Goal: Task Accomplishment & Management: Complete application form

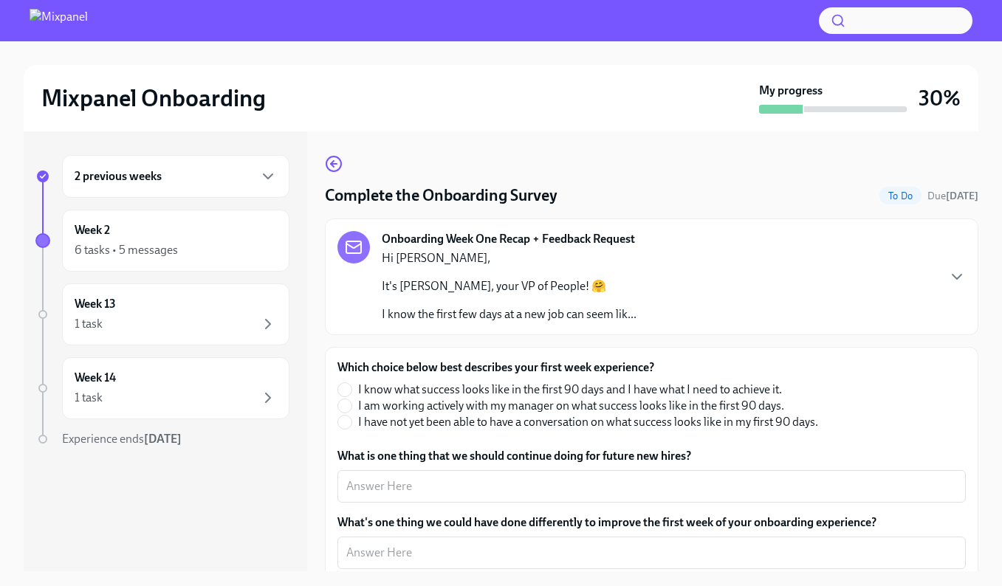
click at [451, 391] on span "I know what success looks like in the first 90 days and I have what I need to a…" at bounding box center [570, 390] width 424 height 16
click at [352, 391] on input "I know what success looks like in the first 90 days and I have what I need to a…" at bounding box center [344, 389] width 13 height 13
radio input "true"
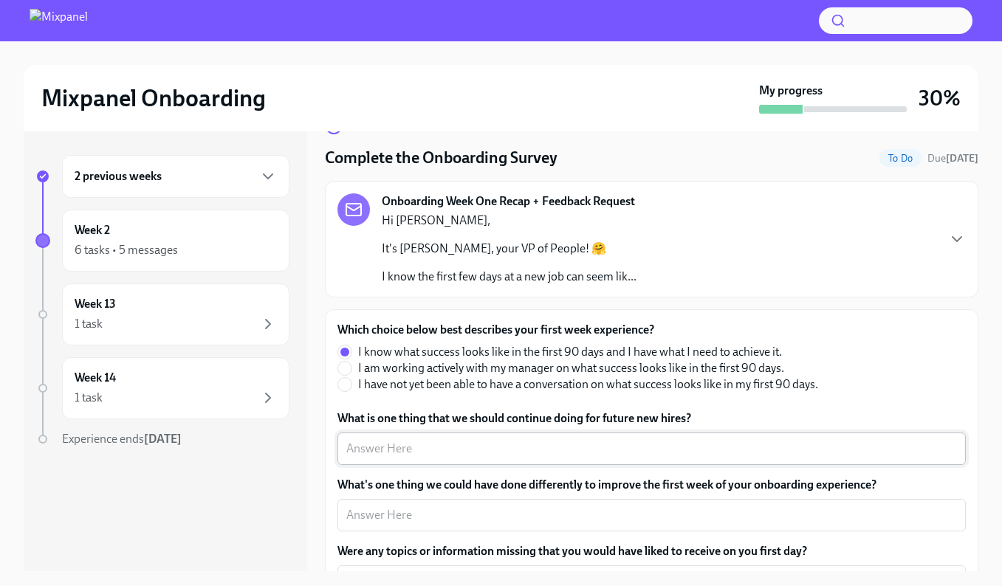
scroll to position [86, 0]
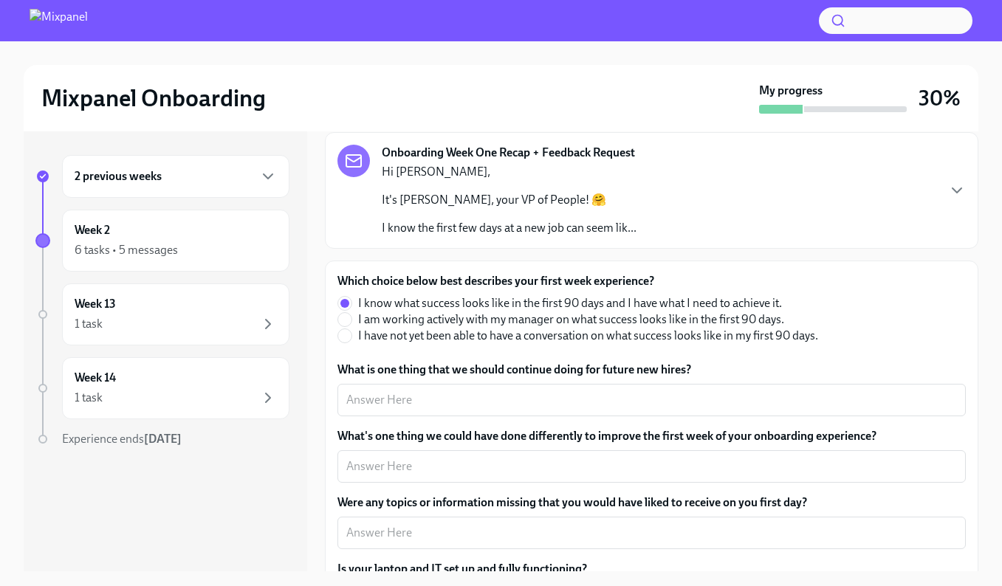
click at [446, 318] on span "I am working actively with my manager on what success looks like in the first 9…" at bounding box center [571, 320] width 426 height 16
click at [352, 318] on input "I am working actively with my manager on what success looks like in the first 9…" at bounding box center [344, 319] width 13 height 13
radio input "true"
click at [466, 301] on span "I know what success looks like in the first 90 days and I have what I need to a…" at bounding box center [570, 303] width 424 height 16
click at [352, 301] on input "I know what success looks like in the first 90 days and I have what I need to a…" at bounding box center [344, 303] width 13 height 13
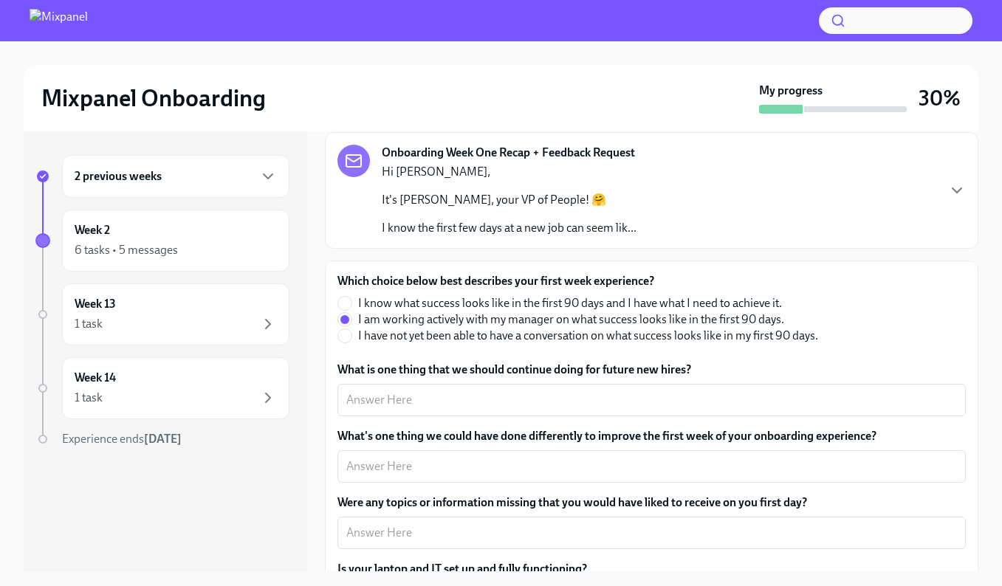
radio input "true"
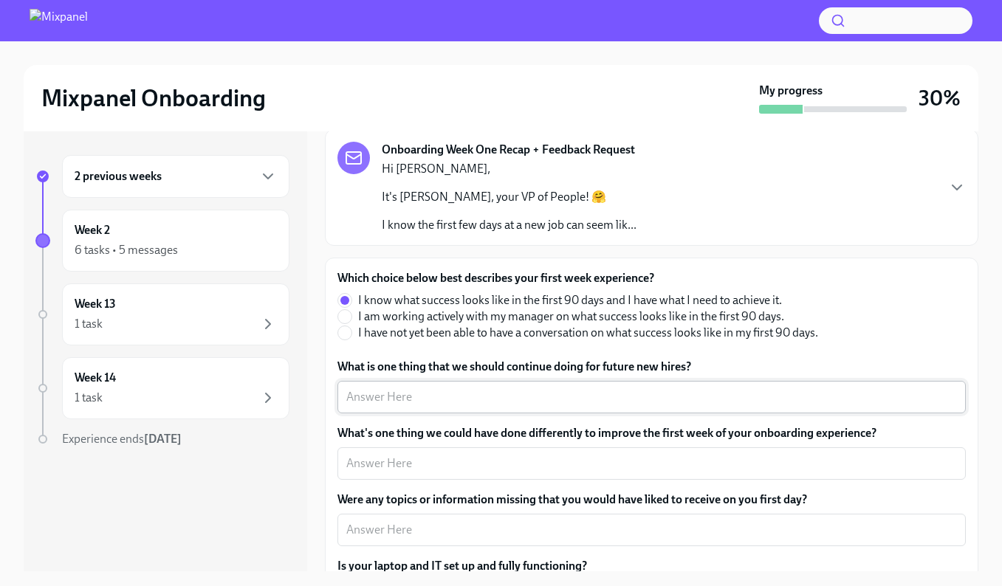
scroll to position [110, 0]
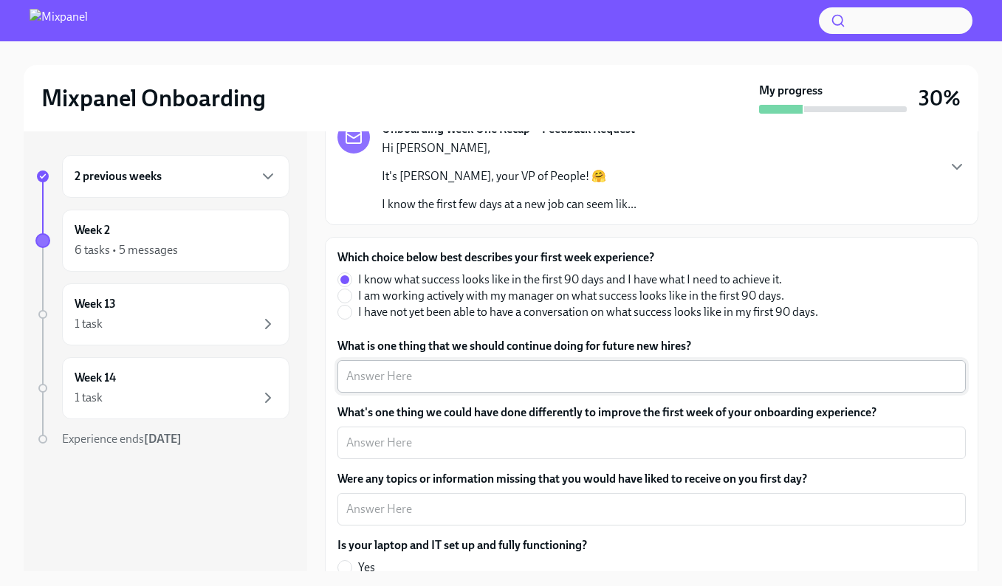
click at [468, 372] on textarea "What is one thing that we should continue doing for future new hires?" at bounding box center [651, 377] width 611 height 18
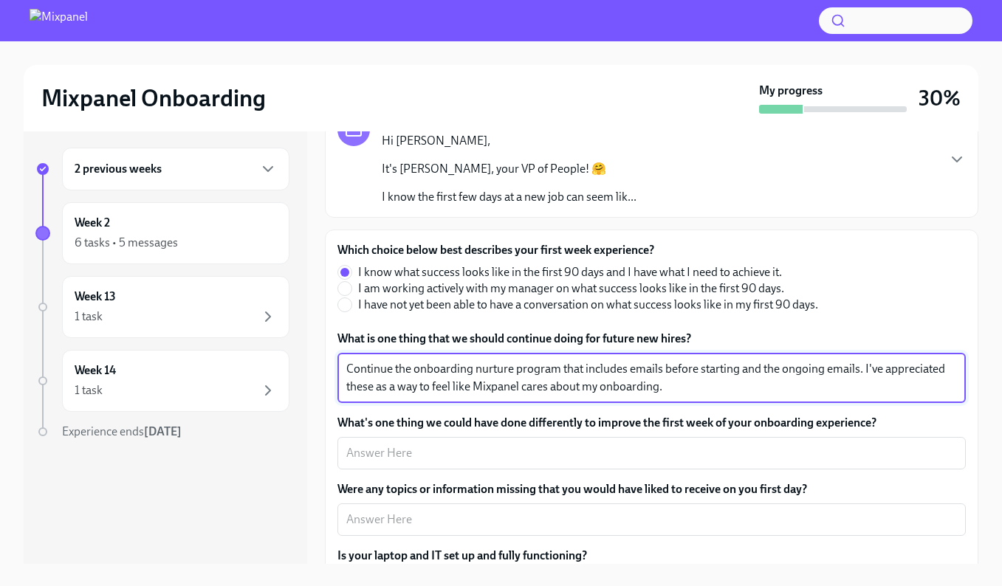
scroll to position [25, 0]
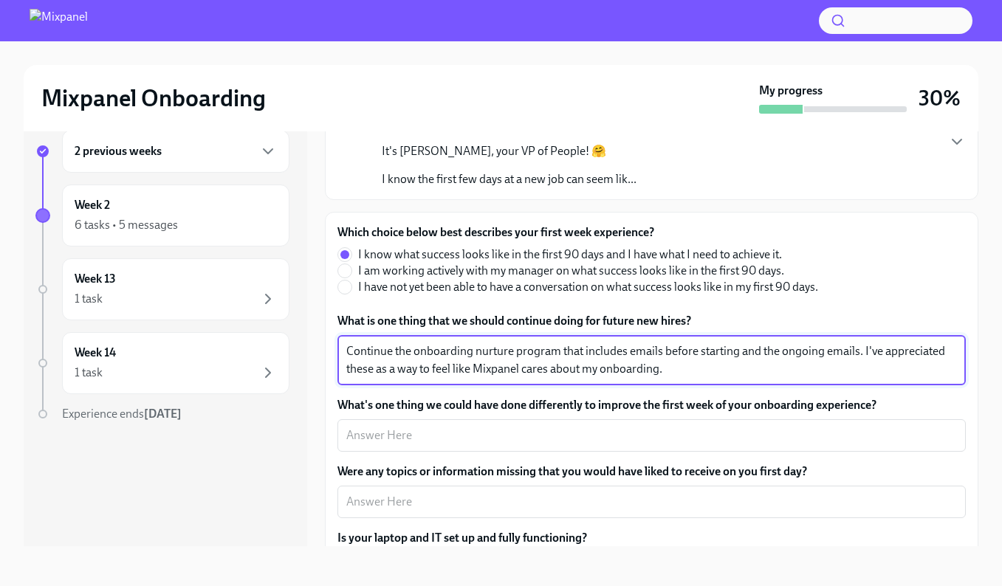
paste textarea
type textarea "Continue the onboarding nurture program that includes emails before starting an…"
click at [414, 434] on textarea "What's one thing we could have done differently to improve the first week of yo…" at bounding box center [651, 436] width 611 height 18
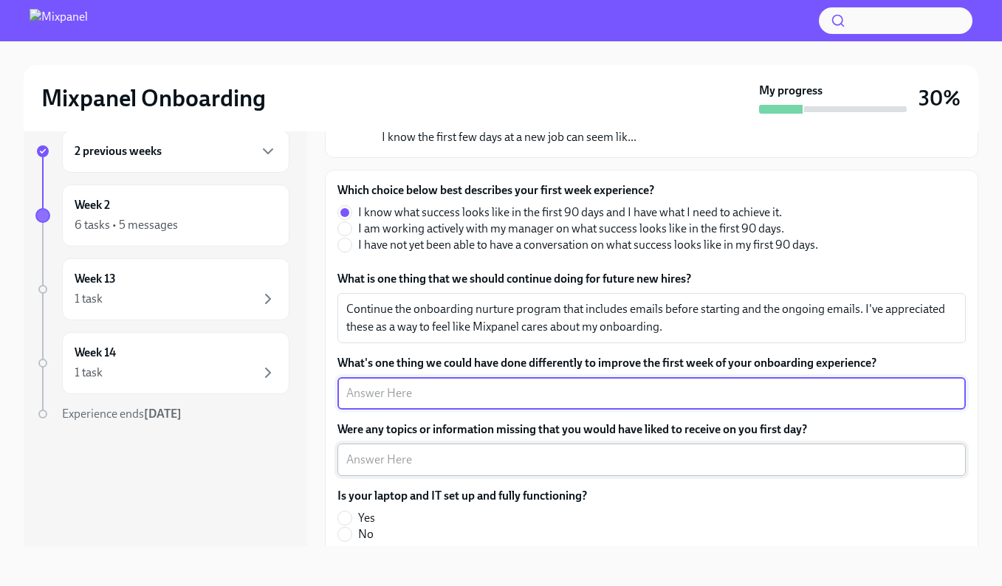
scroll to position [153, 0]
click at [554, 390] on textarea "What's one thing we could have done differently to improve the first week of yo…" at bounding box center [651, 393] width 611 height 18
type textarea "None comes to mind."
click at [432, 303] on textarea "Continue the onboarding nurture program that includes emails before starting an…" at bounding box center [651, 317] width 611 height 35
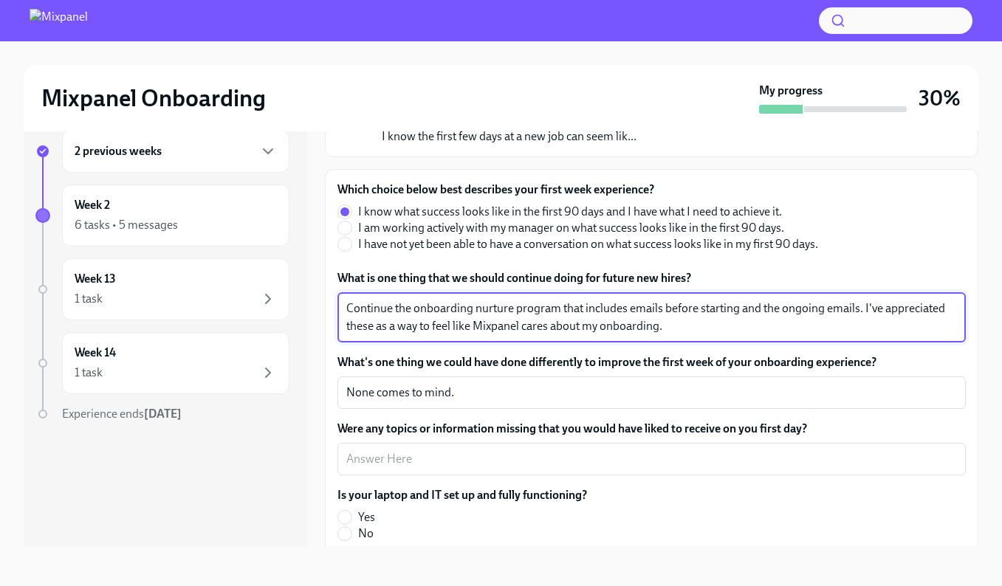
paste textarea "The emails before starting were a huge help. They prepared me for what to expec…"
type textarea "The emails before starting were a huge help. They prepared me for what to expec…"
click at [500, 393] on textarea "None comes to mind." at bounding box center [651, 393] width 611 height 18
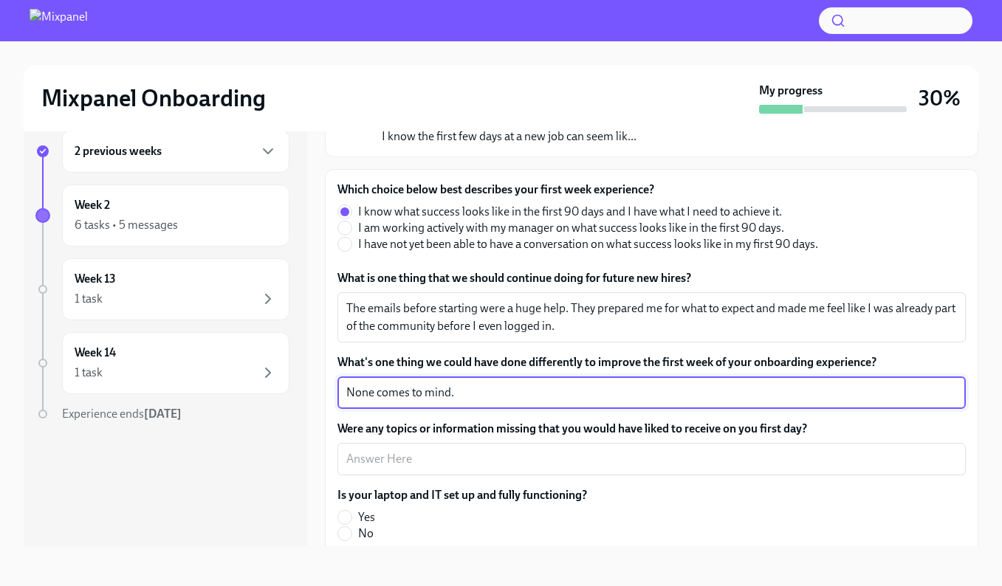
paste textarea "While the initial emails were great, a bit more personalized content later in t…"
drag, startPoint x: 897, startPoint y: 388, endPoint x: 438, endPoint y: 378, distance: 458.8
click at [438, 378] on div "While the initial emails were great, a bit more personalized content later in t…" at bounding box center [652, 393] width 629 height 32
click at [630, 406] on div "While the initial emails were great, a bit more personalized content later in t…" at bounding box center [652, 393] width 629 height 32
click at [638, 395] on textarea "While the initial emails were great, a bit more personalized content later in t…" at bounding box center [651, 393] width 611 height 18
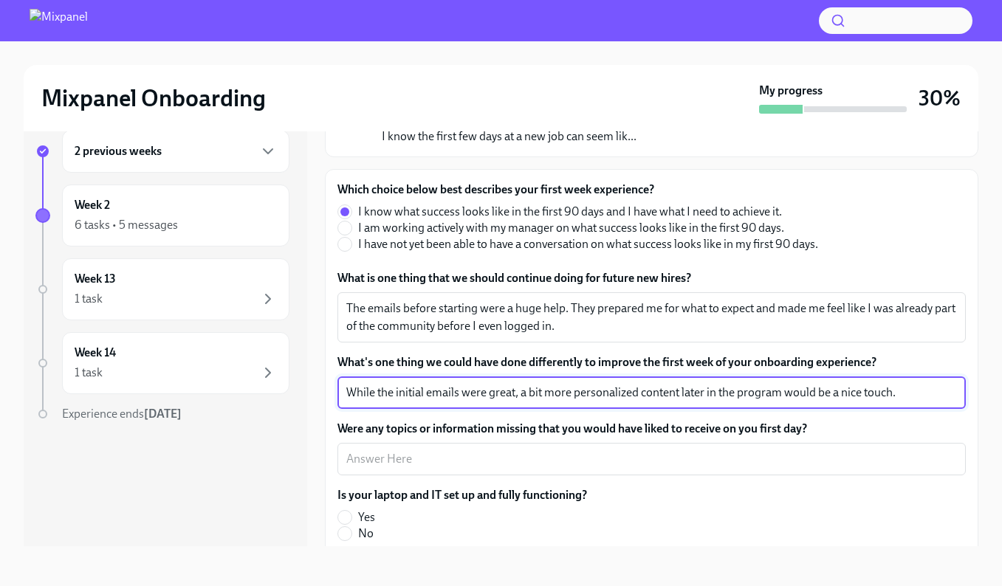
click at [449, 395] on textarea "While the initial emails were great, a bit more personalized content later in t…" at bounding box center [651, 393] width 611 height 18
click at [552, 389] on textarea "While the initial emails were great, a bit more personalized content later in t…" at bounding box center [651, 393] width 611 height 18
type textarea "I"
type textarea "It would have been helpful to have SFDC, Clari, and Outreach (Sales/AM related …"
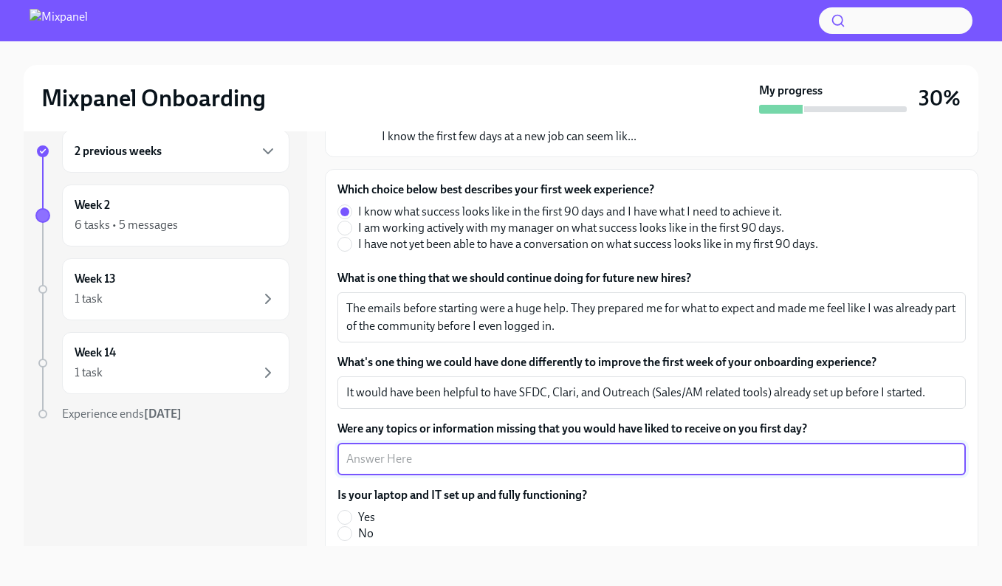
click at [396, 459] on textarea "Were any topics or information missing that you would have liked to receive on …" at bounding box center [651, 460] width 611 height 18
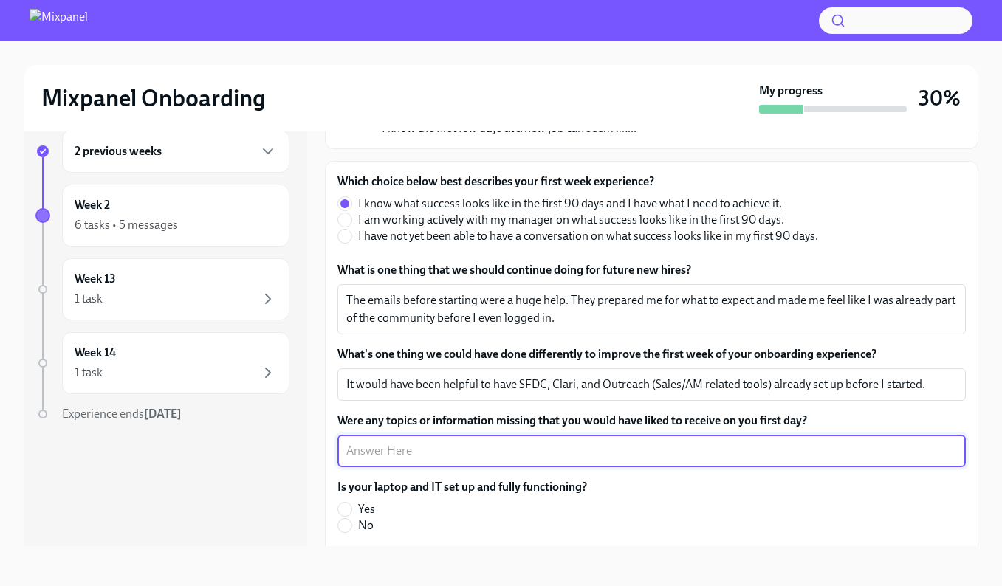
scroll to position [248, 0]
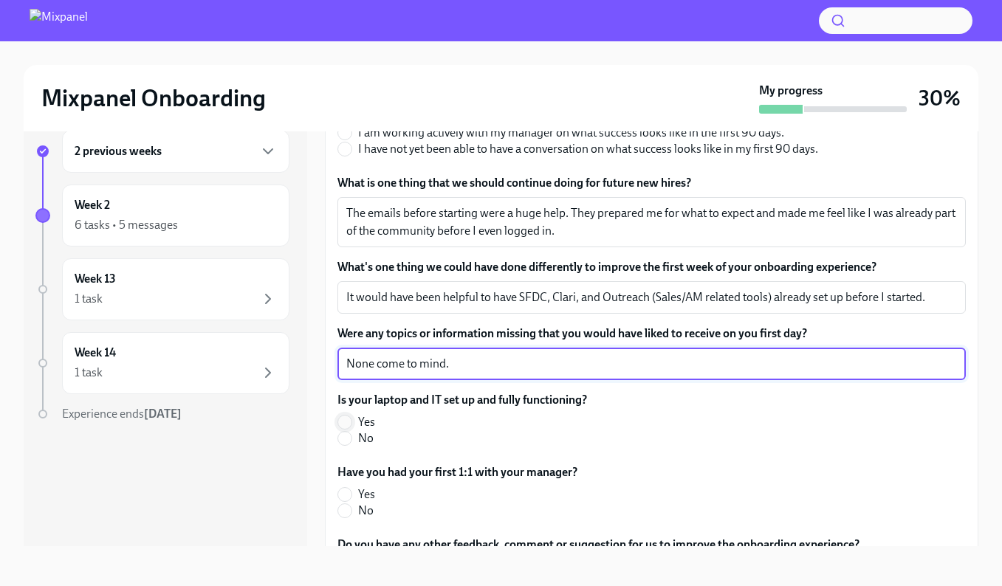
type textarea "None come to mind."
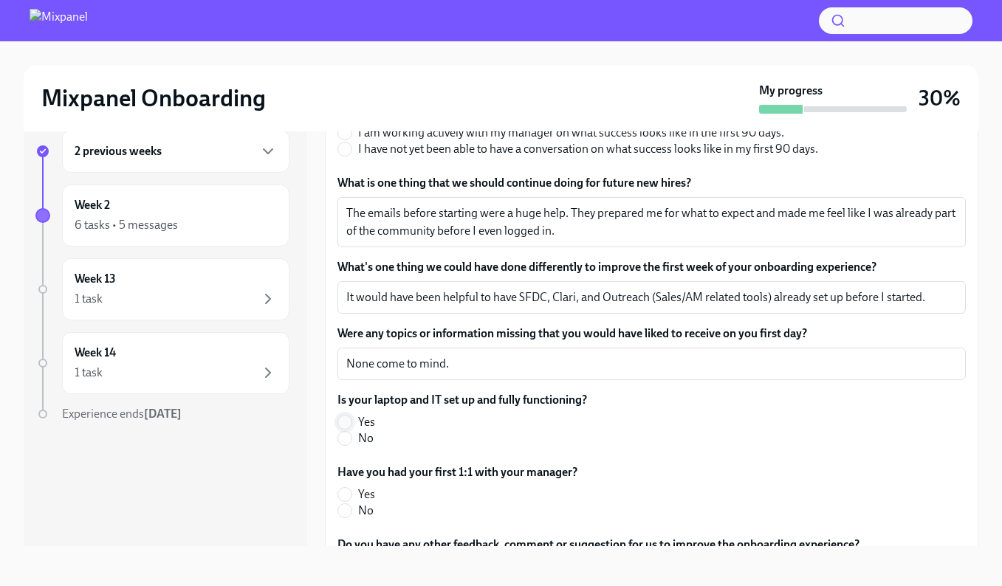
click at [347, 420] on input "Yes" at bounding box center [344, 422] width 13 height 13
radio input "true"
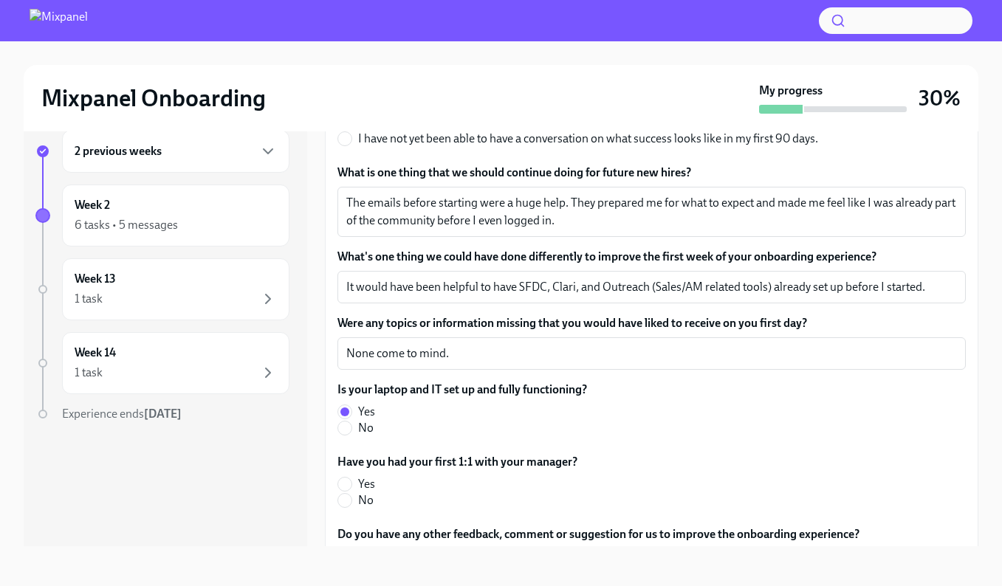
scroll to position [269, 0]
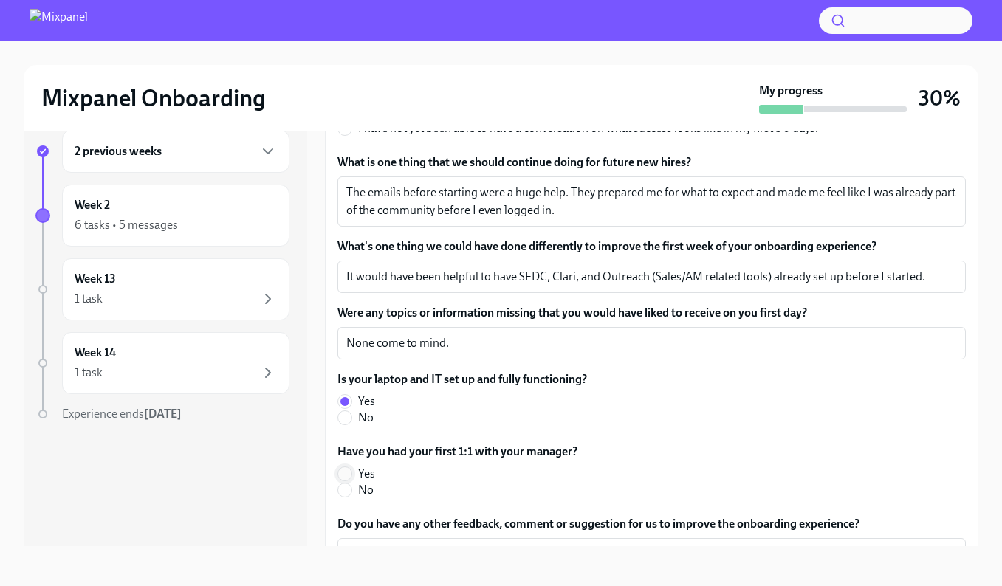
drag, startPoint x: 349, startPoint y: 473, endPoint x: 360, endPoint y: 473, distance: 11.1
click at [349, 473] on input "Yes" at bounding box center [344, 474] width 13 height 13
radio input "true"
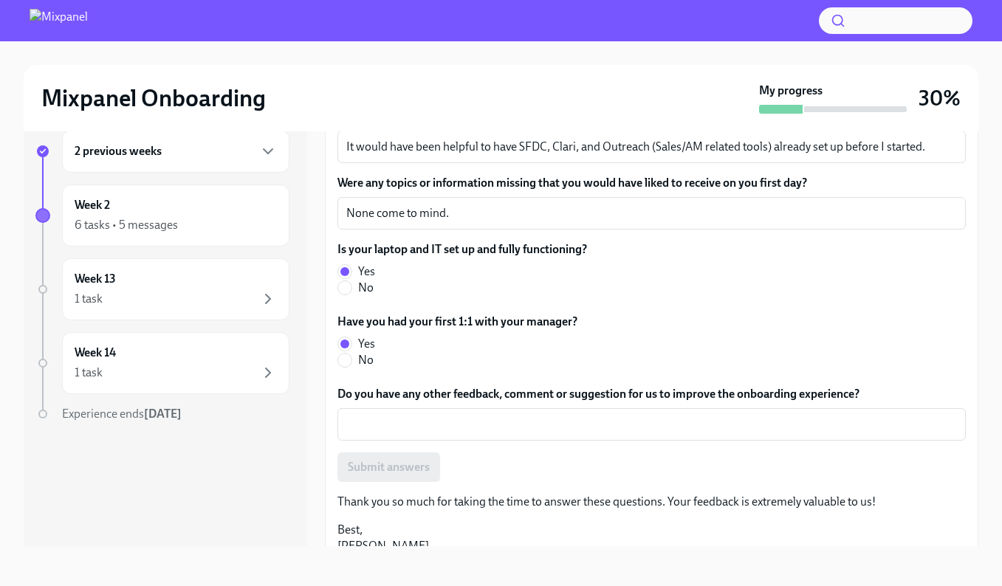
scroll to position [388, 0]
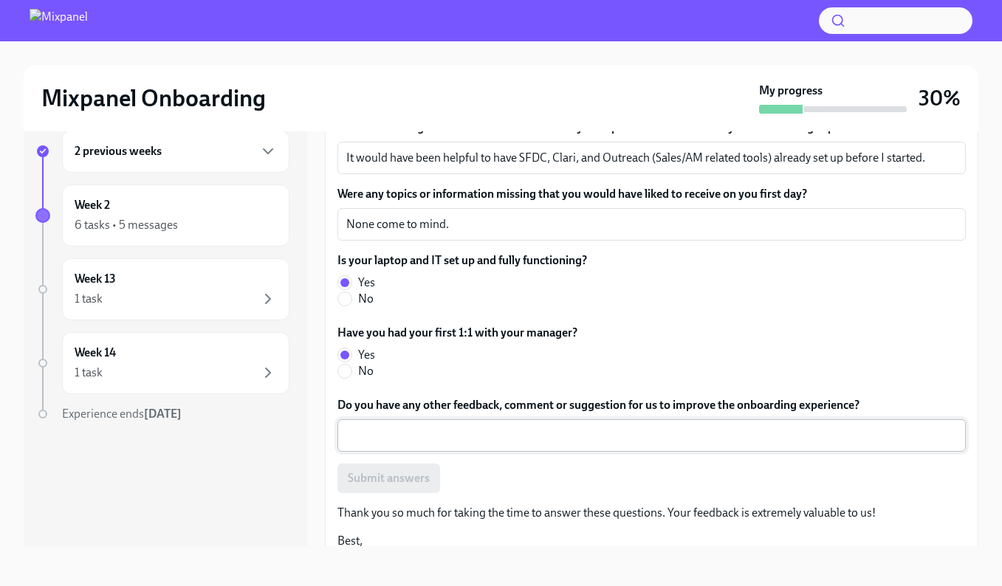
click at [584, 439] on textarea "Do you have any other feedback, comment or suggestion for us to improve the onb…" at bounding box center [651, 436] width 611 height 18
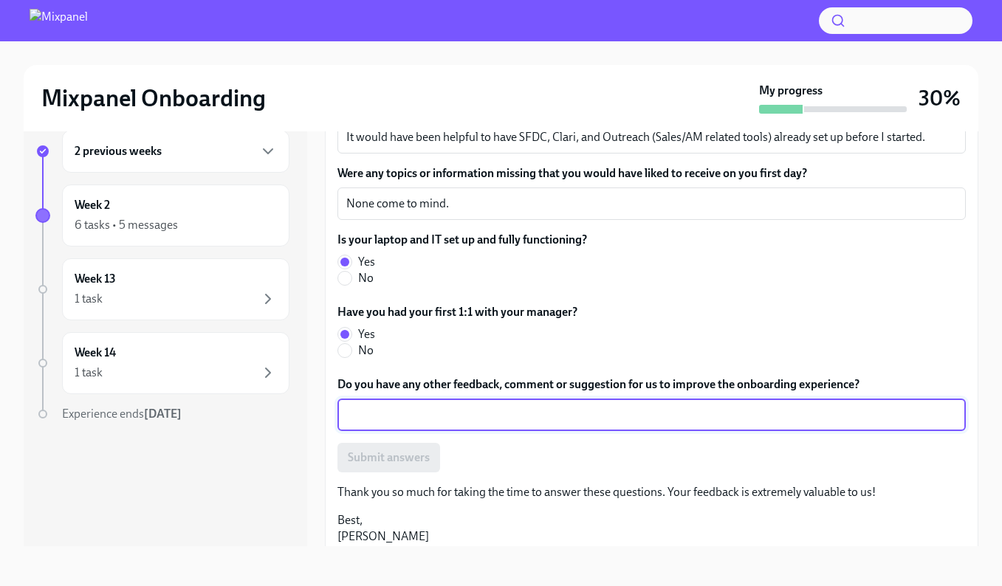
scroll to position [414, 0]
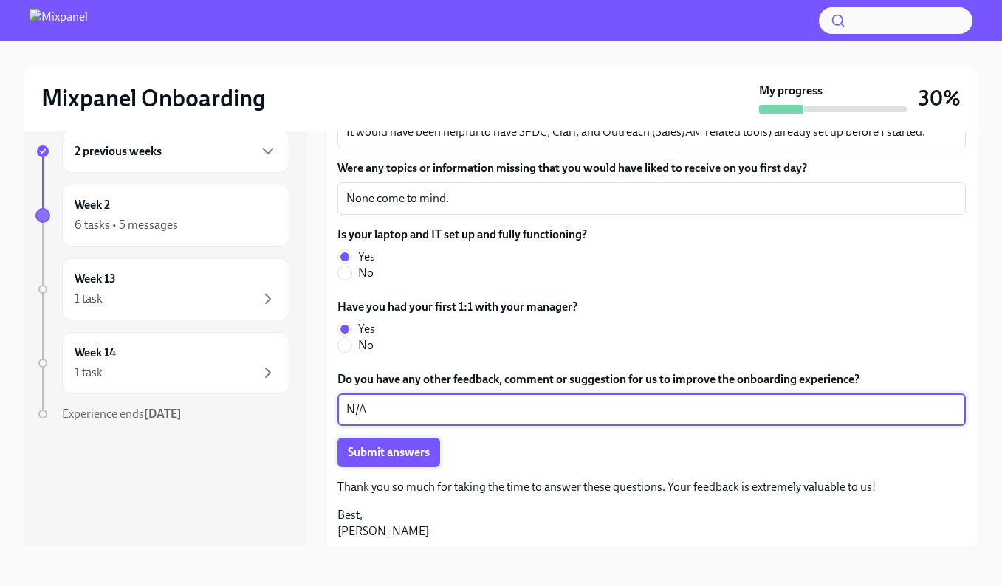
type textarea "N/A"
click at [407, 460] on button "Submit answers" at bounding box center [389, 453] width 103 height 30
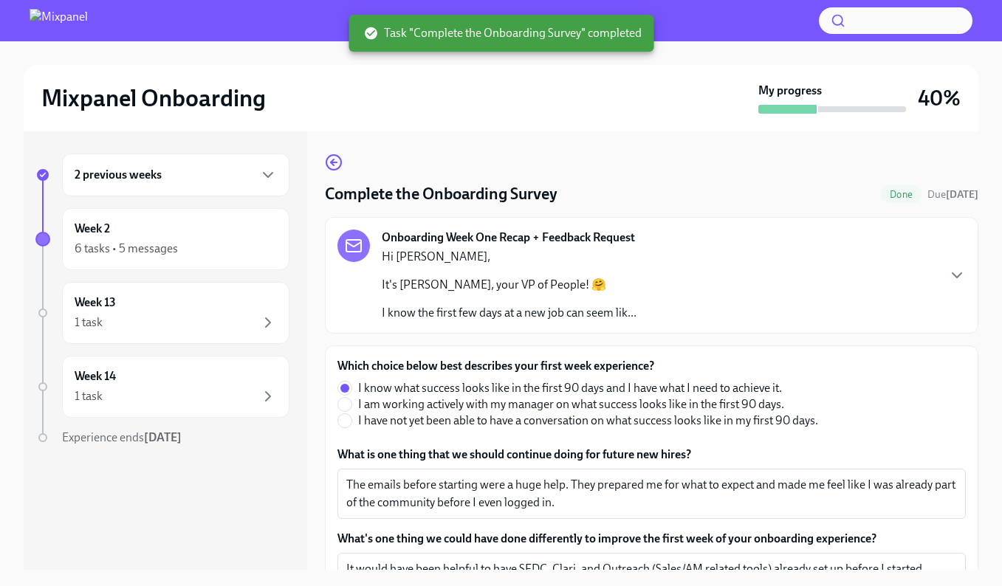
scroll to position [0, 0]
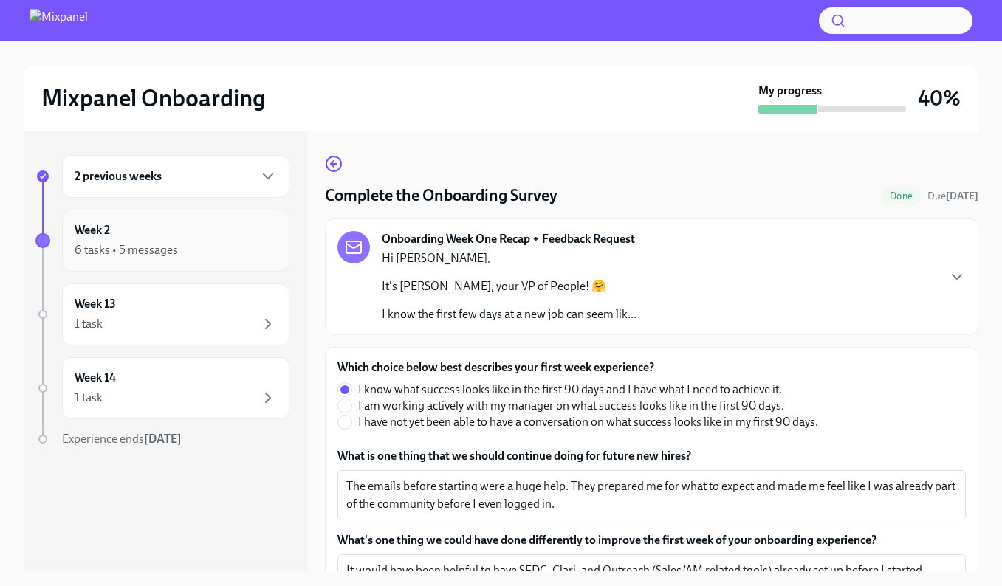
click at [210, 239] on div "Week 2 6 tasks • 5 messages" at bounding box center [176, 240] width 202 height 37
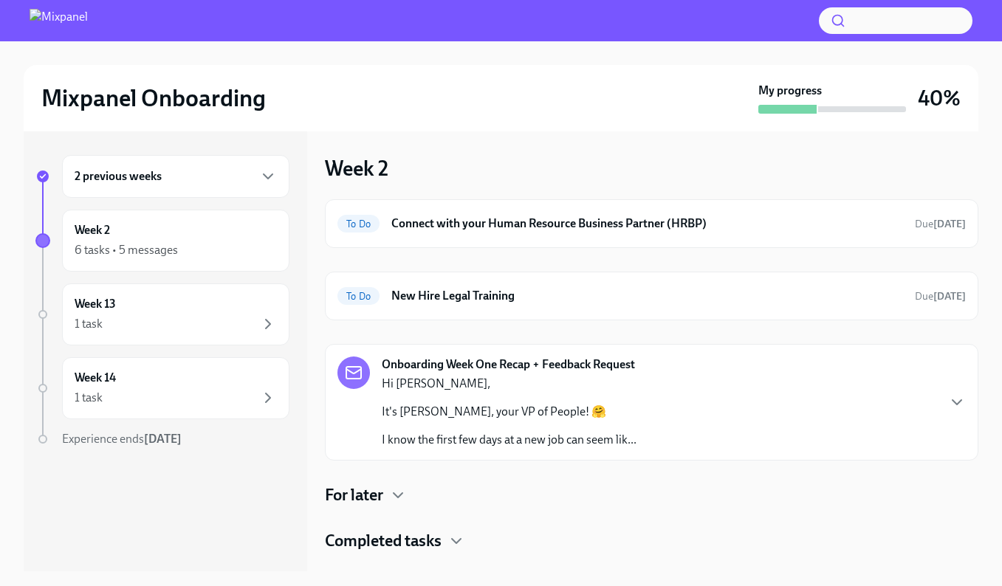
scroll to position [3, 0]
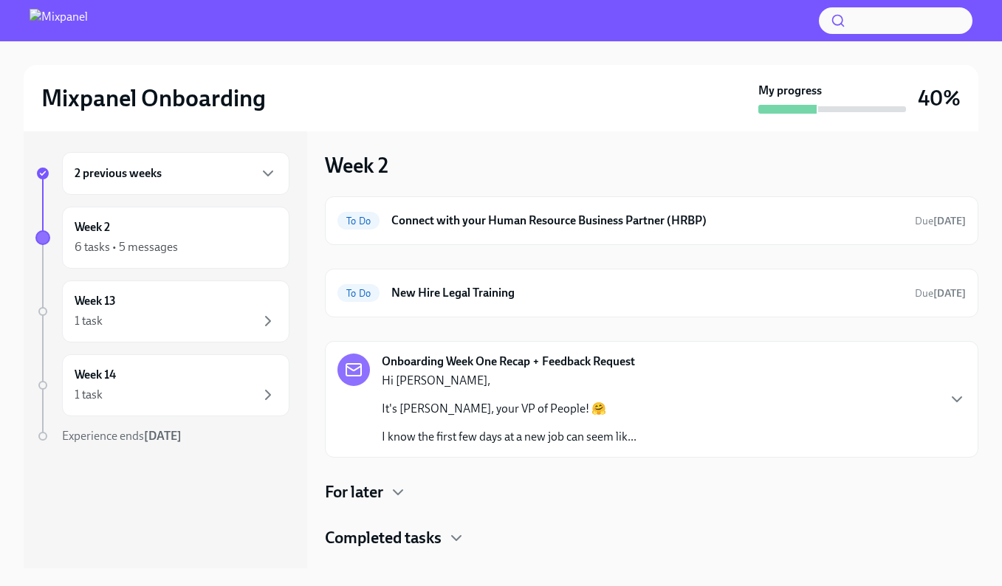
click at [837, 425] on div "Onboarding Week One Recap + Feedback Request Hi Ansi, It's Lindsay, your VP of …" at bounding box center [652, 400] width 629 height 92
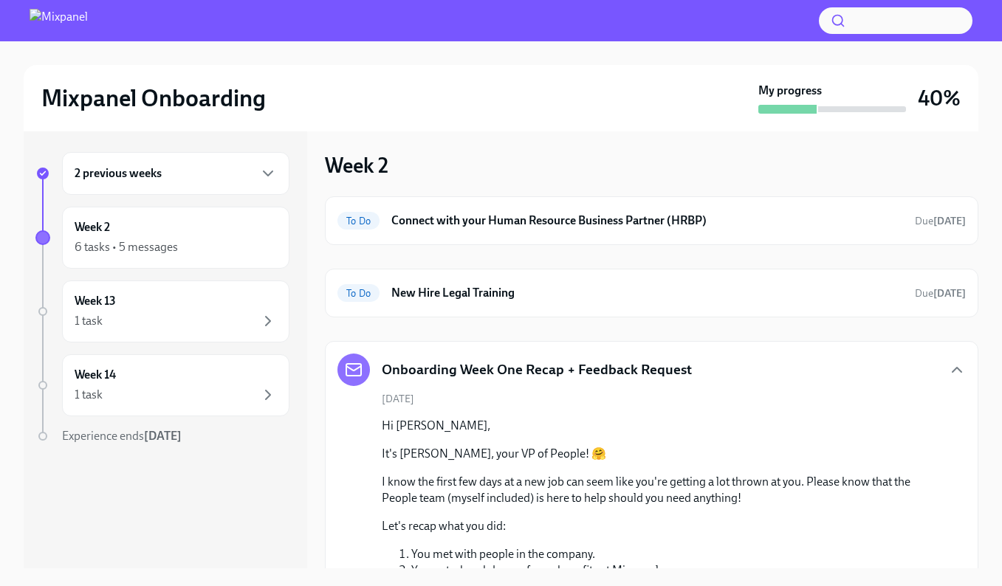
scroll to position [266, 0]
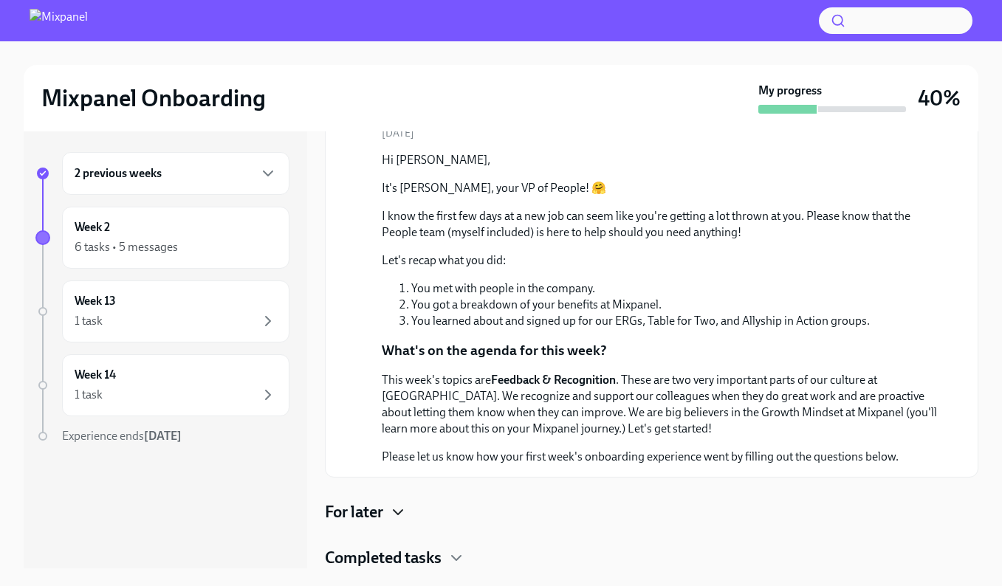
click at [394, 513] on icon "button" at bounding box center [398, 513] width 18 height 18
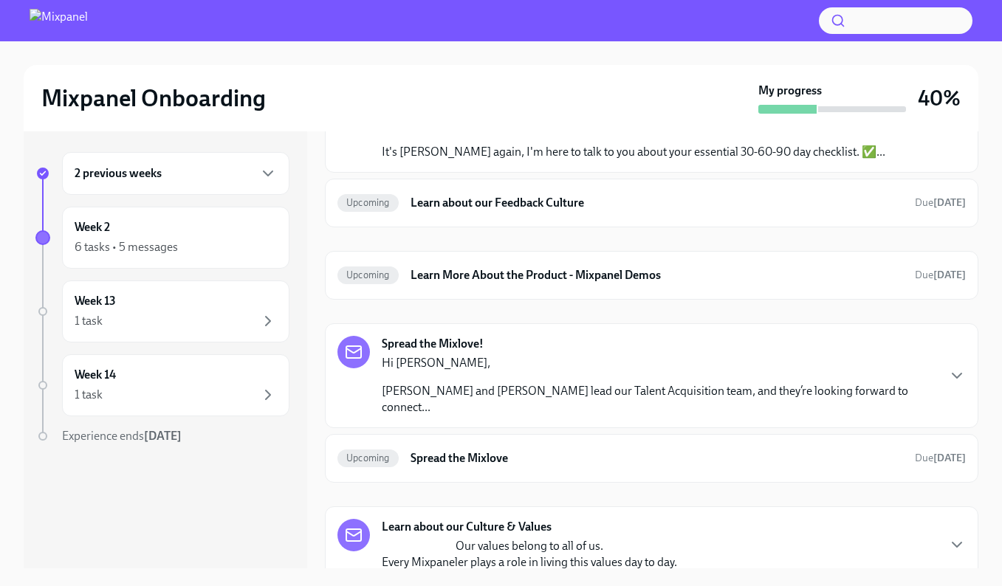
scroll to position [599, 0]
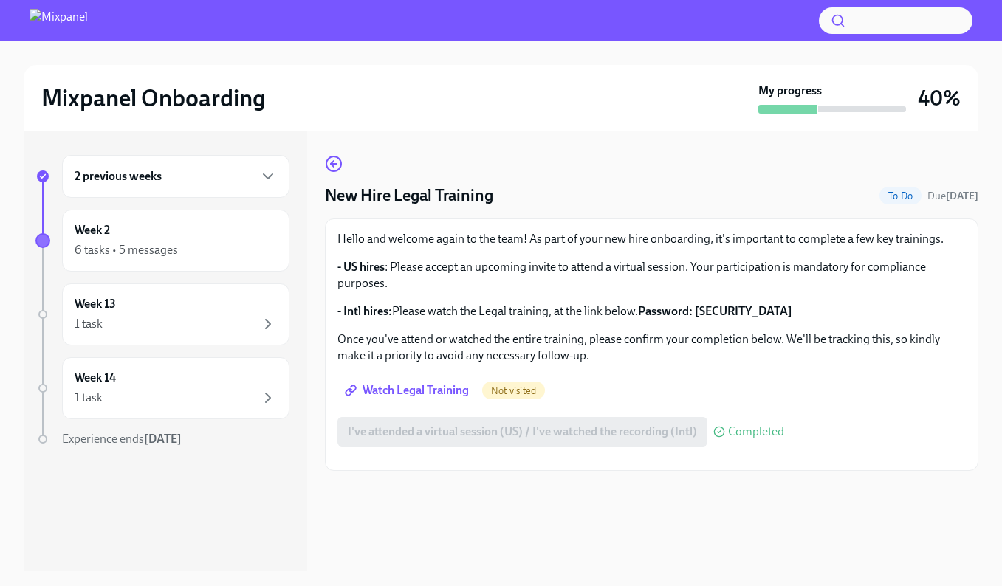
scroll to position [58, 0]
click at [411, 383] on span "Watch Legal Training" at bounding box center [408, 390] width 121 height 15
click at [591, 259] on p "- US hires : Please accept an upcoming invite to attend a virtual session. Your…" at bounding box center [652, 275] width 629 height 32
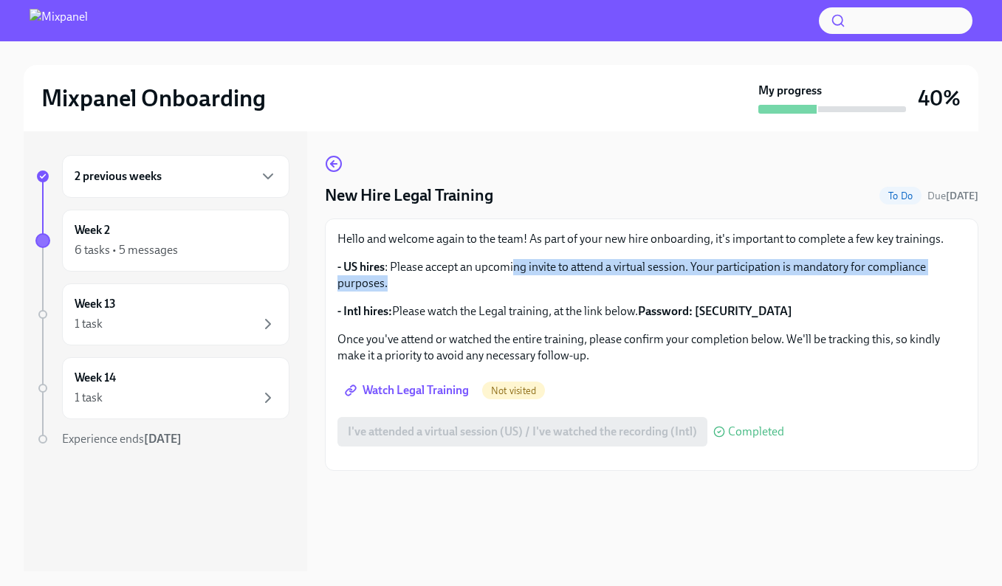
click at [668, 259] on p "- US hires : Please accept an upcoming invite to attend a virtual session. Your…" at bounding box center [652, 275] width 629 height 32
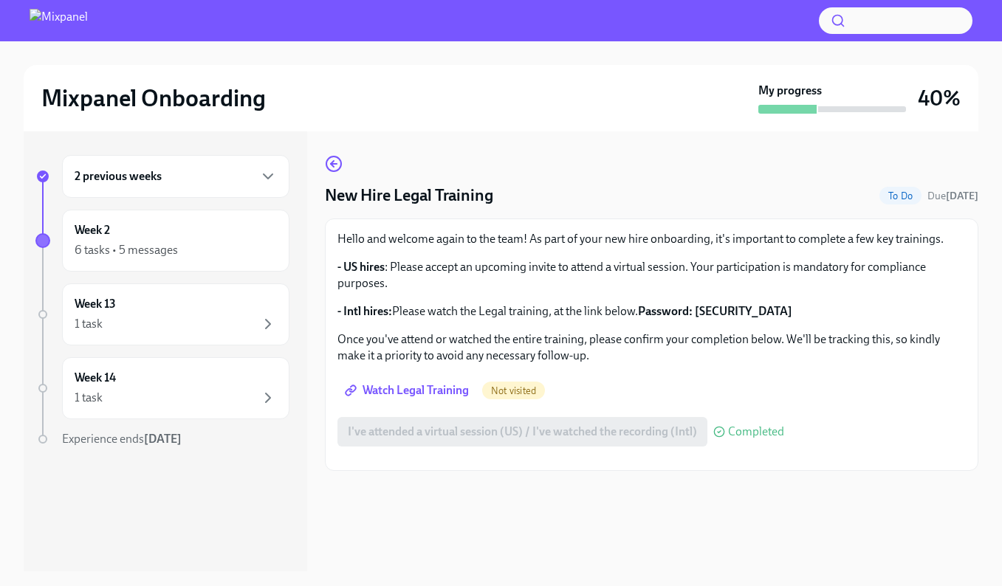
drag, startPoint x: 513, startPoint y: 219, endPoint x: 677, endPoint y: 222, distance: 164.7
click at [645, 259] on p "- US hires : Please accept an upcoming invite to attend a virtual session. Your…" at bounding box center [652, 275] width 629 height 32
click at [728, 259] on p "- US hires : Please accept an upcoming invite to attend a virtual session. Your…" at bounding box center [652, 275] width 629 height 32
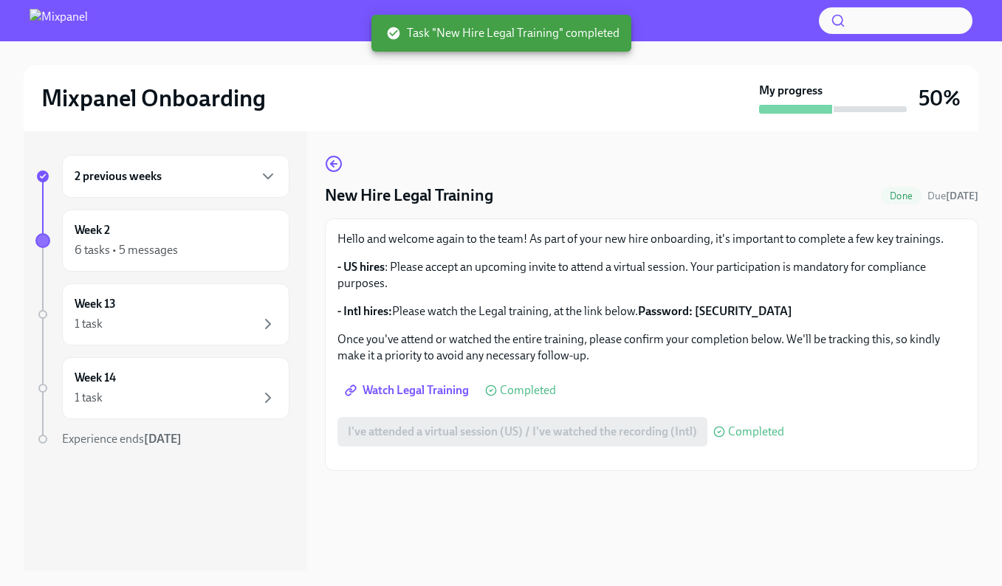
drag, startPoint x: 663, startPoint y: 226, endPoint x: 801, endPoint y: 227, distance: 138.1
click at [722, 259] on p "- US hires : Please accept an upcoming invite to attend a virtual session. Your…" at bounding box center [652, 275] width 629 height 32
click at [801, 259] on p "- US hires : Please accept an upcoming invite to attend a virtual session. Your…" at bounding box center [652, 275] width 629 height 32
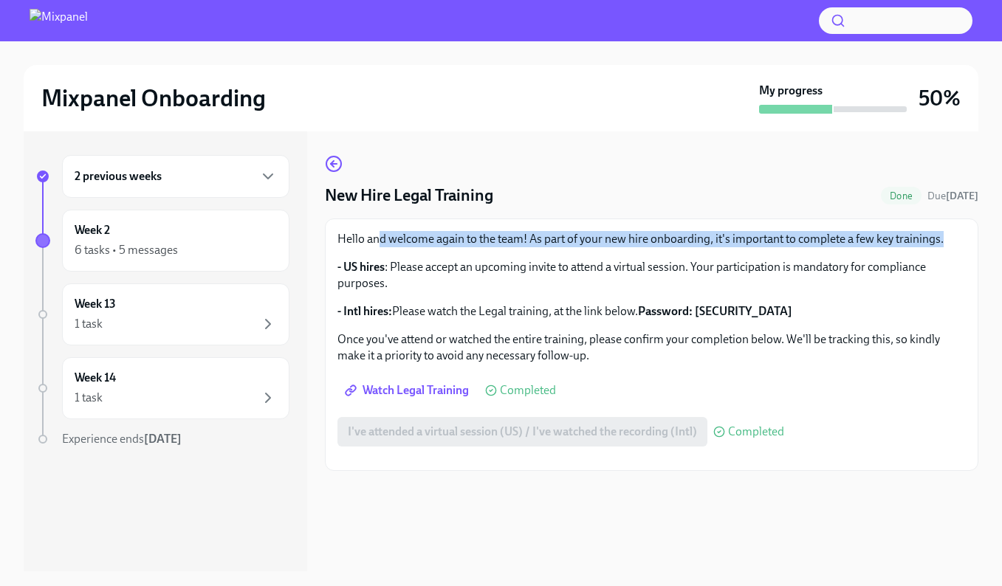
drag, startPoint x: 394, startPoint y: 190, endPoint x: 542, endPoint y: 235, distance: 155.1
click at [487, 231] on div "Hello and welcome again to the team! As part of your new hire onboarding, it's …" at bounding box center [652, 297] width 629 height 133
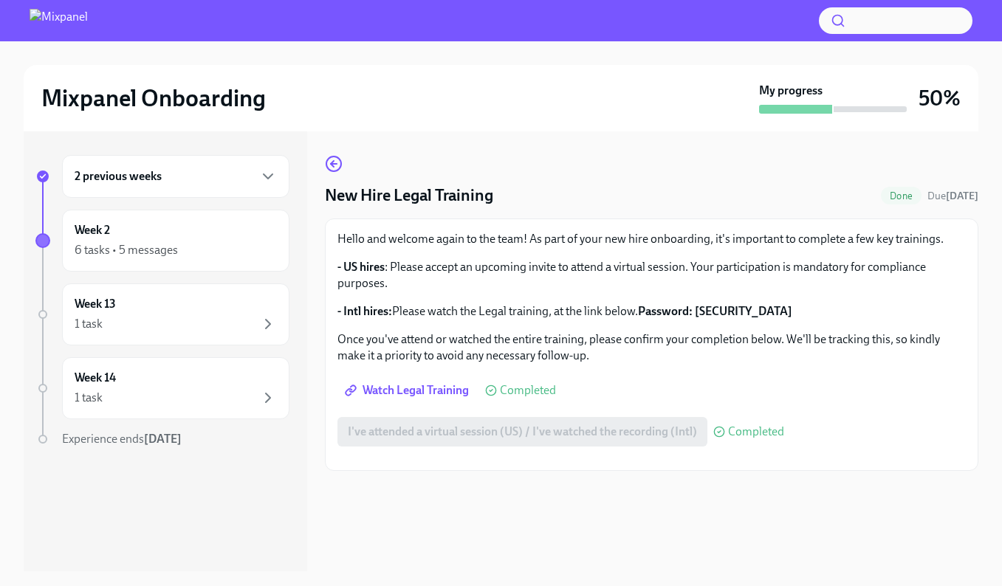
click at [542, 235] on div "Hello and welcome again to the team! As part of your new hire onboarding, it's …" at bounding box center [652, 297] width 629 height 133
drag, startPoint x: 503, startPoint y: 182, endPoint x: 628, endPoint y: 206, distance: 127.0
click at [547, 231] on p "Hello and welcome again to the team! As part of your new hire onboarding, it's …" at bounding box center [652, 239] width 629 height 16
drag, startPoint x: 413, startPoint y: 211, endPoint x: 572, endPoint y: 222, distance: 159.1
click at [517, 259] on p "- US hires : Please accept an upcoming invite to attend a virtual session. Your…" at bounding box center [652, 275] width 629 height 32
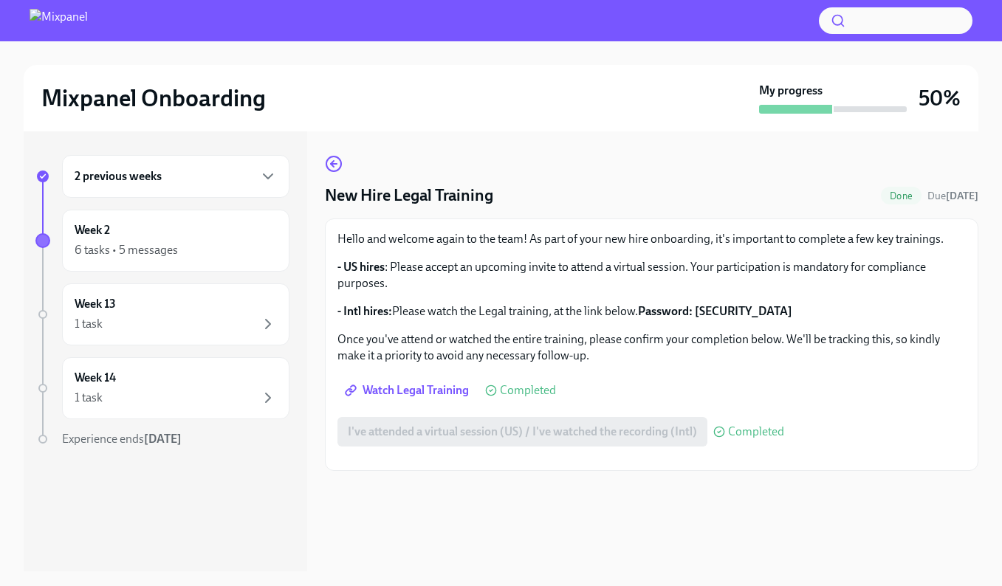
click at [592, 259] on p "- US hires : Please accept an upcoming invite to attend a virtual session. Your…" at bounding box center [652, 275] width 629 height 32
click at [824, 259] on p "- US hires : Please accept an upcoming invite to attend a virtual session. Your…" at bounding box center [652, 275] width 629 height 32
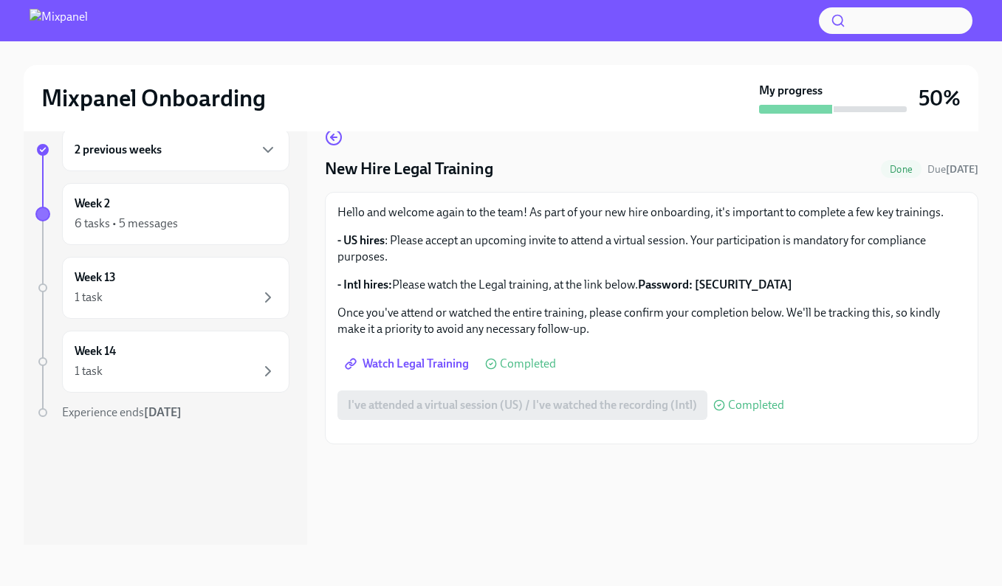
scroll to position [6, 0]
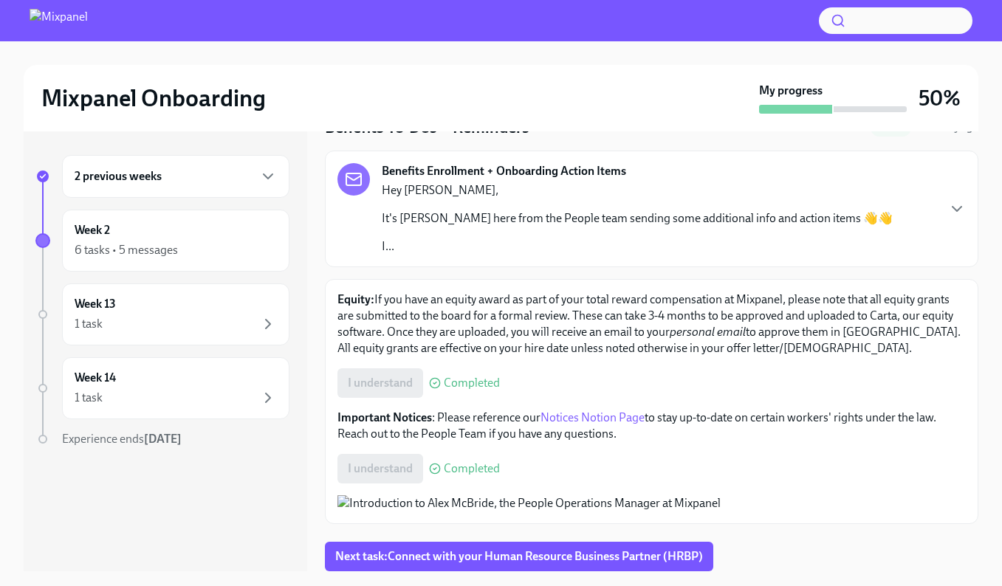
scroll to position [121, 0]
click at [592, 411] on link "Notices Notion Page" at bounding box center [593, 418] width 104 height 14
click at [481, 182] on div "Hey [PERSON_NAME], It's [PERSON_NAME] here from the People team sending some ad…" at bounding box center [637, 218] width 511 height 72
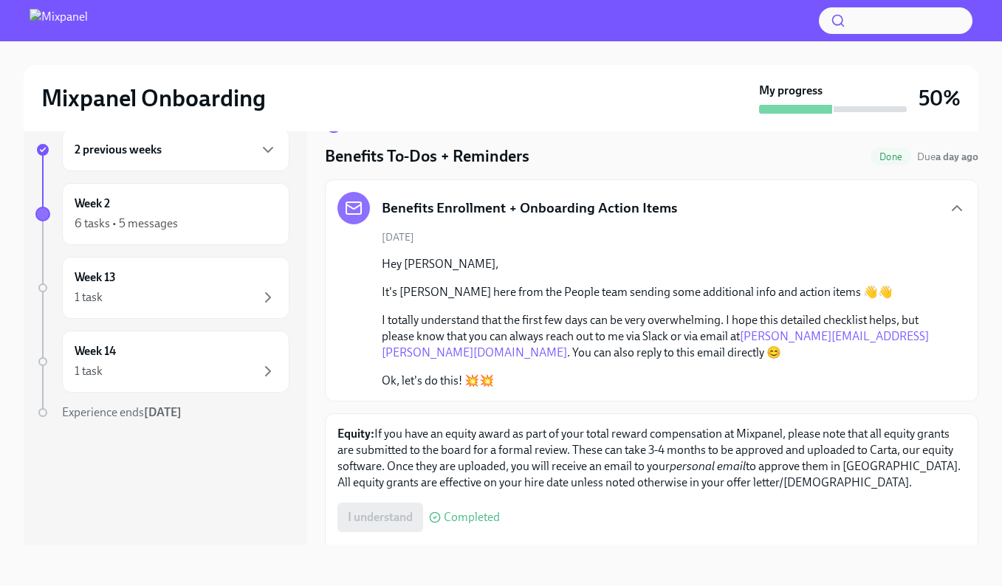
scroll to position [0, 0]
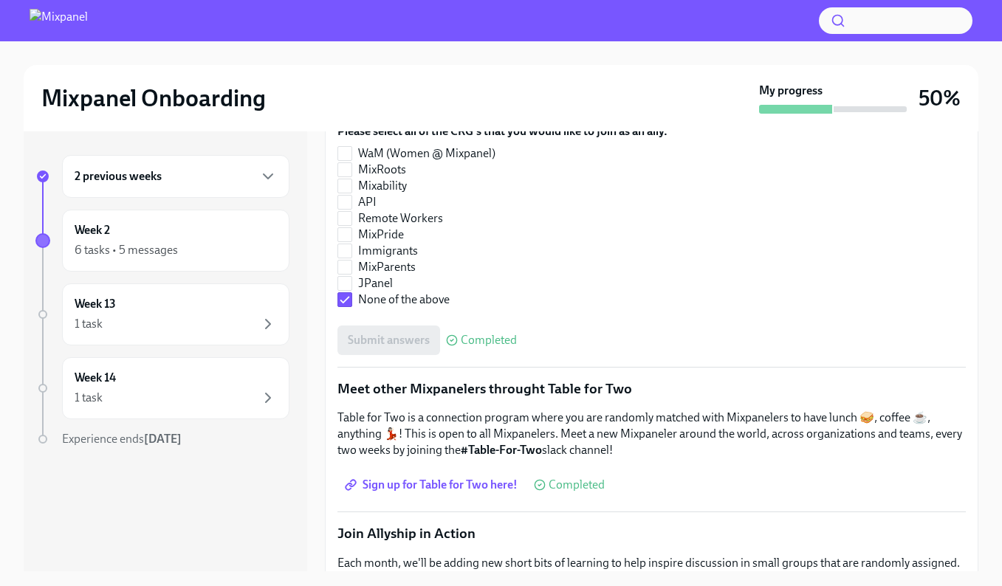
scroll to position [609, 0]
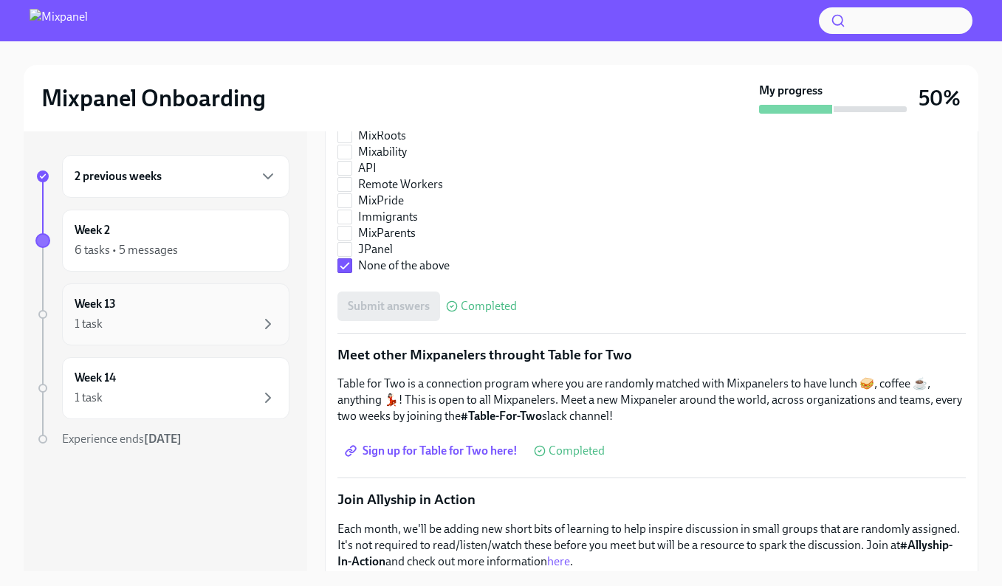
click at [182, 326] on div "1 task" at bounding box center [176, 324] width 202 height 18
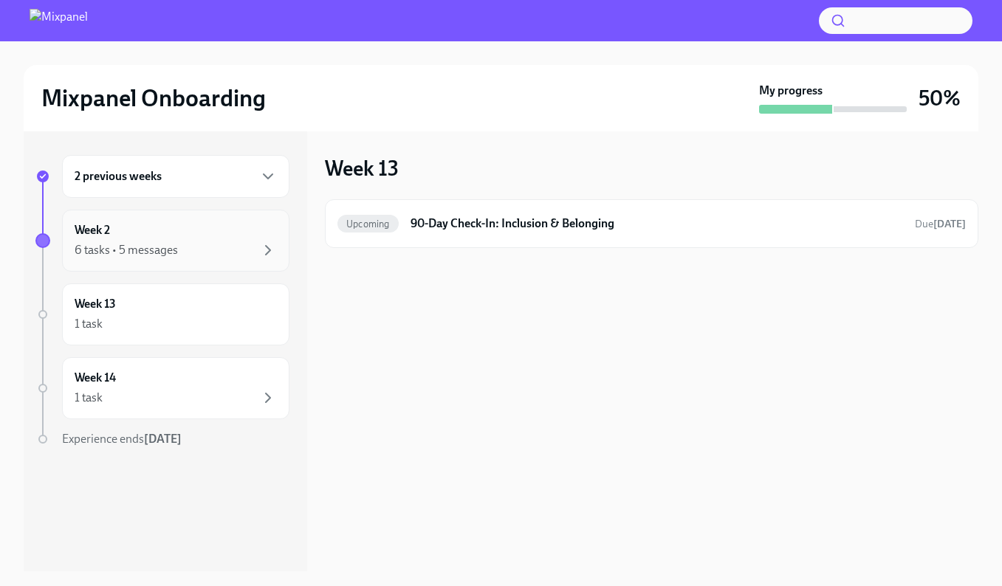
click at [247, 239] on div "Week 2 6 tasks • 5 messages" at bounding box center [176, 240] width 202 height 37
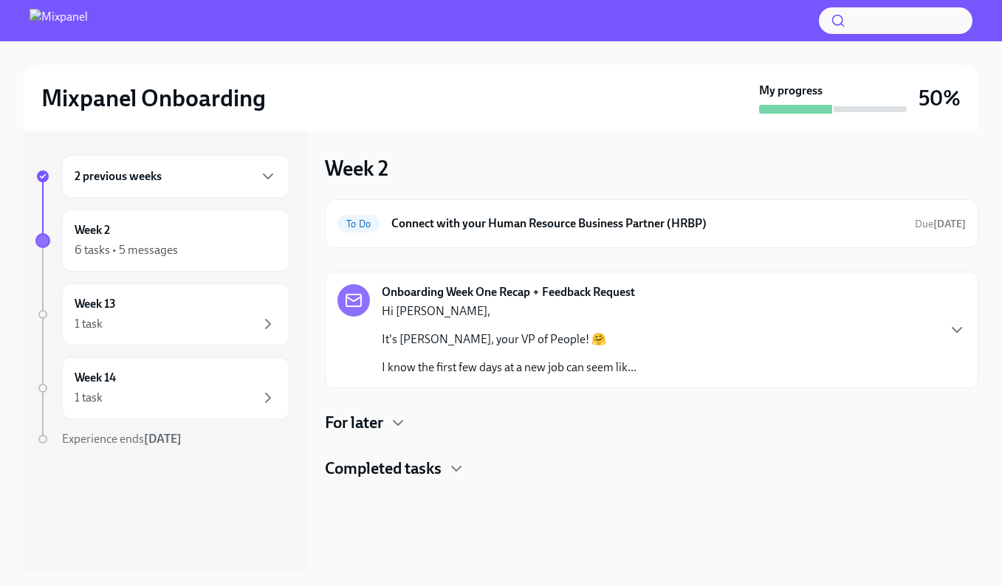
scroll to position [3, 0]
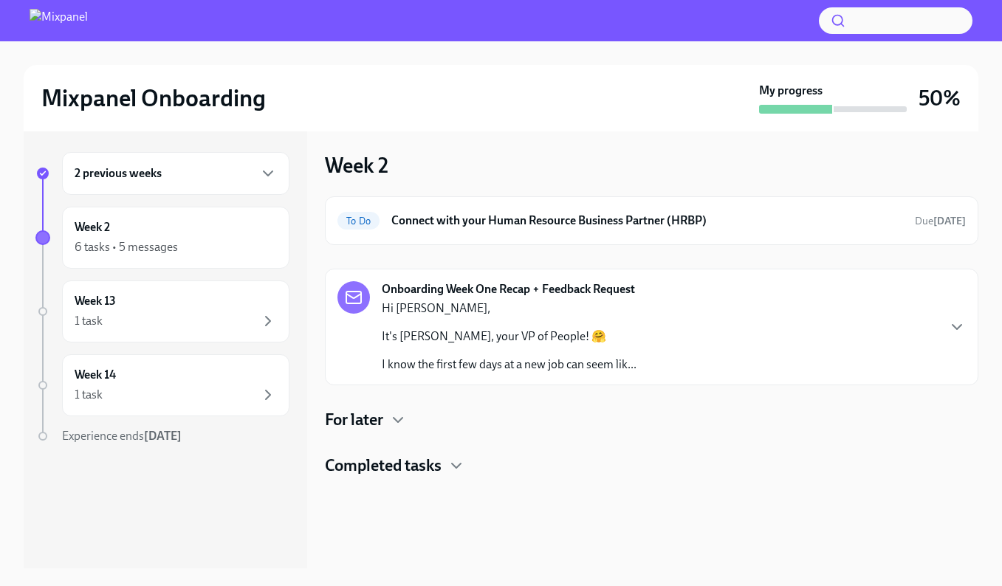
click at [407, 472] on h4 "Completed tasks" at bounding box center [383, 466] width 117 height 22
click at [385, 422] on div "For later" at bounding box center [652, 420] width 654 height 22
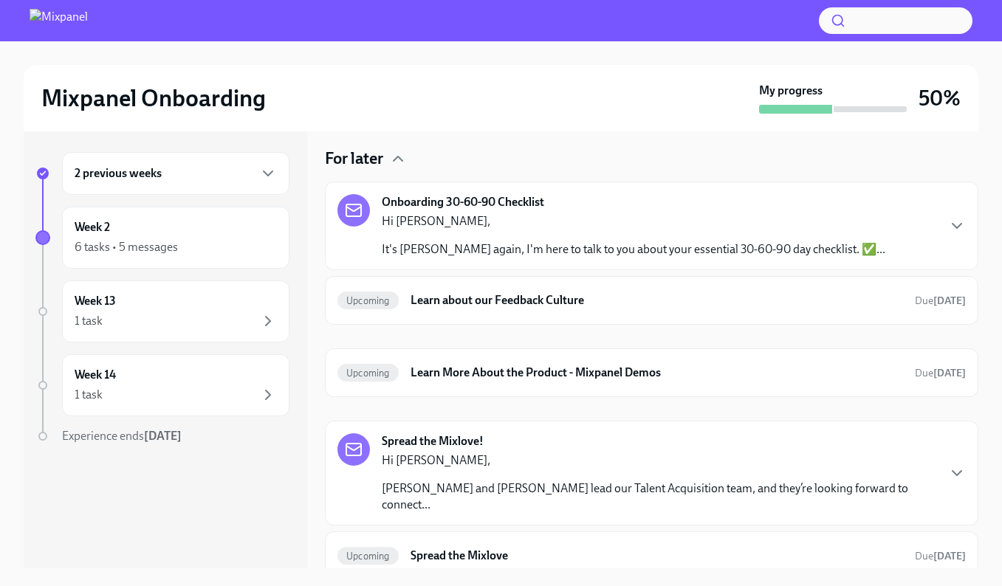
scroll to position [8, 0]
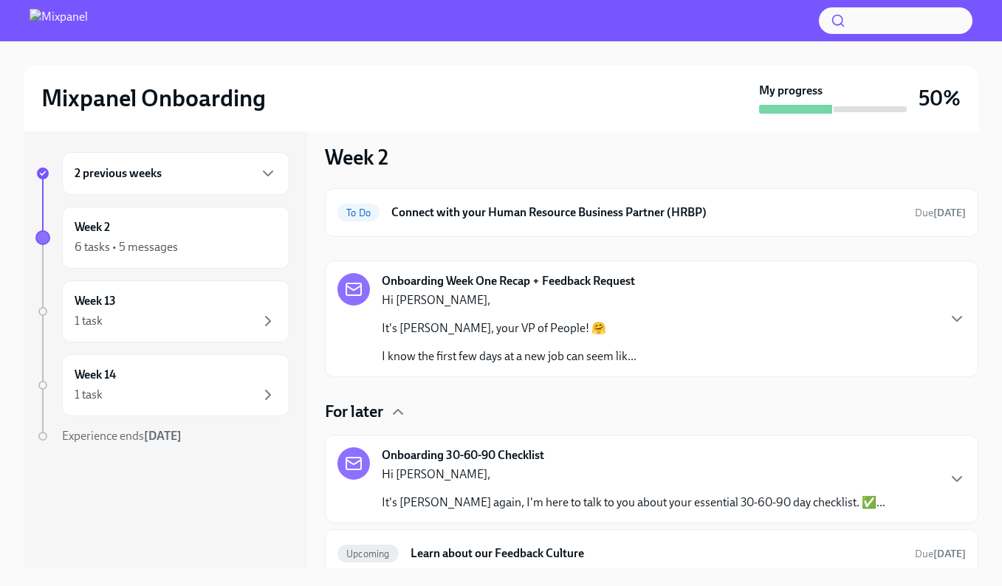
click at [516, 467] on p "Hi Ansi," at bounding box center [634, 475] width 504 height 16
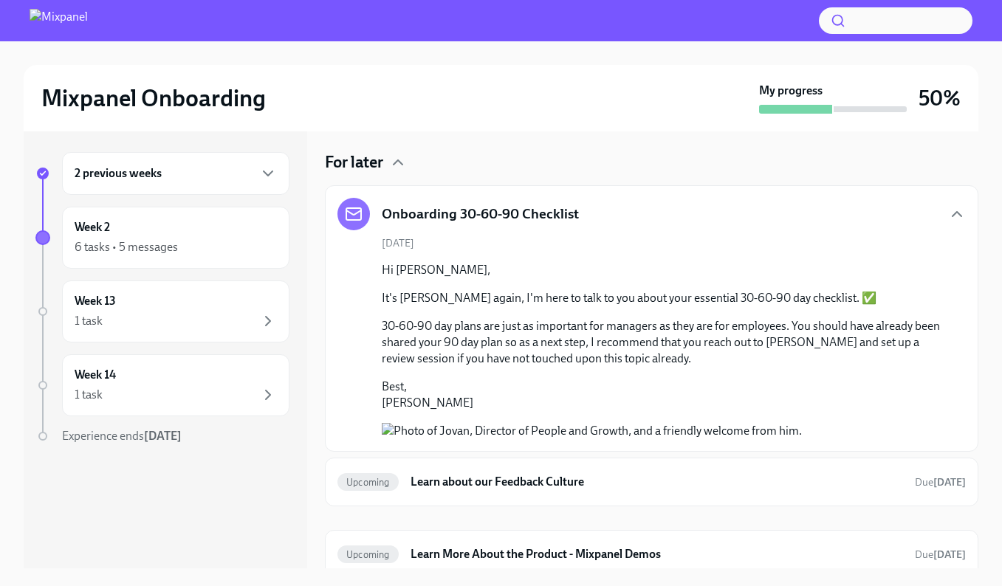
scroll to position [265, 0]
